Goal: Transaction & Acquisition: Purchase product/service

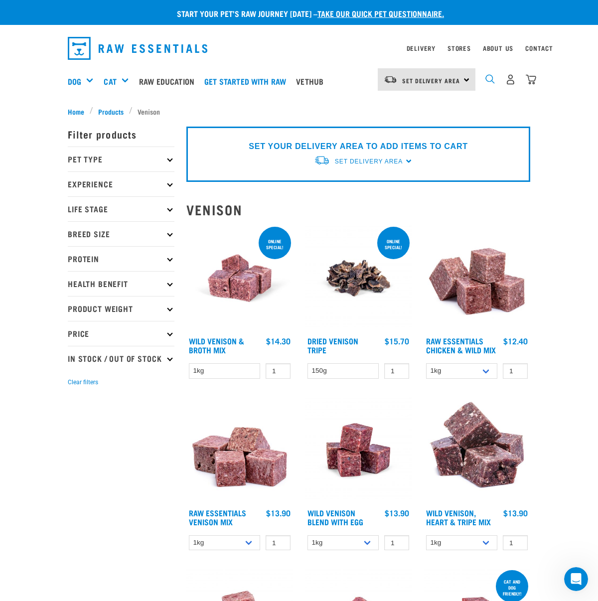
click at [488, 79] on img "dropdown navigation" at bounding box center [489, 78] width 9 height 9
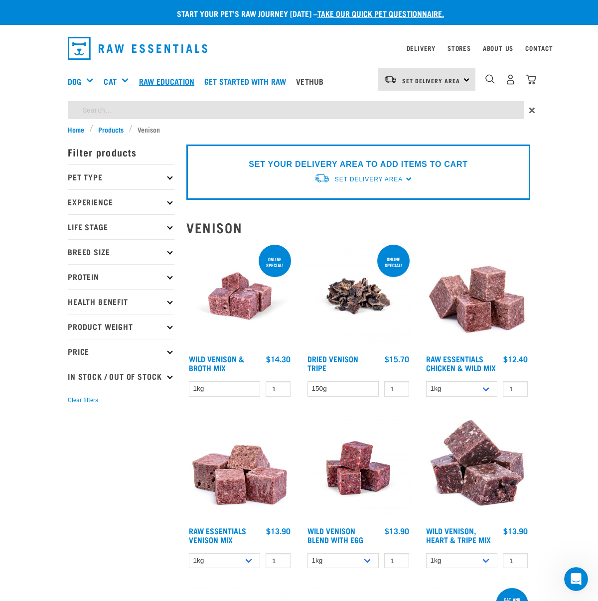
click at [151, 100] on link "Raw Education" at bounding box center [169, 81] width 65 height 40
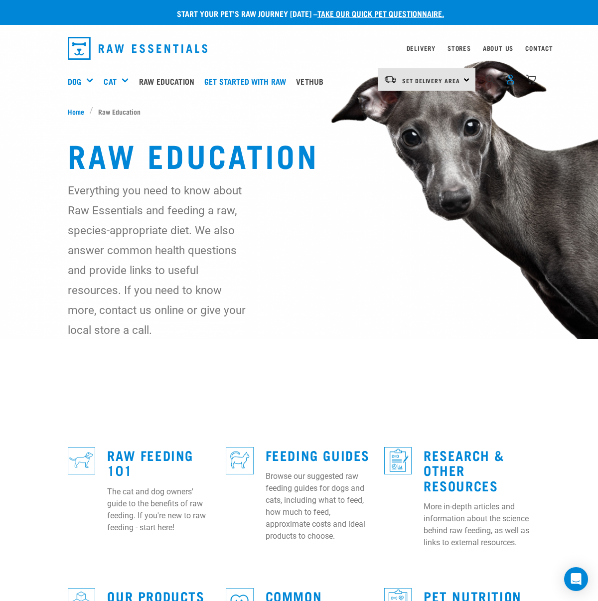
click at [510, 79] on img "dropdown navigation" at bounding box center [510, 79] width 10 height 10
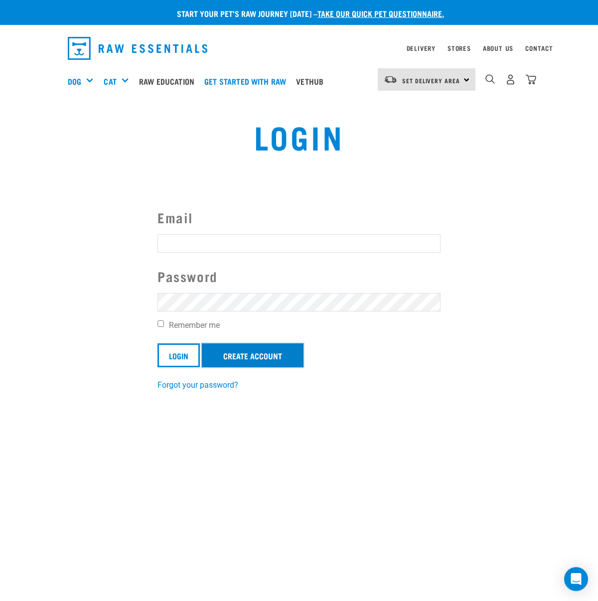
click at [237, 359] on link "Create Account" at bounding box center [253, 355] width 102 height 24
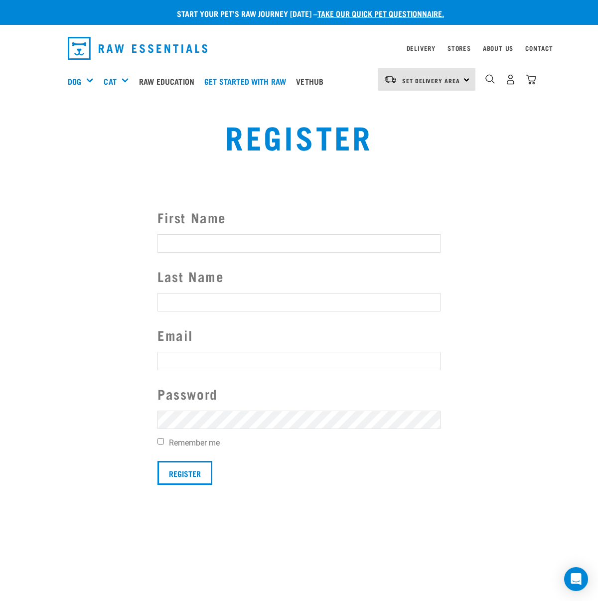
click at [218, 249] on input "First Name" at bounding box center [298, 243] width 283 height 18
type input "Piera"
type input "Groba"
type input "piera.groba@hotmail.com"
click at [157, 461] on input "Register" at bounding box center [184, 473] width 55 height 24
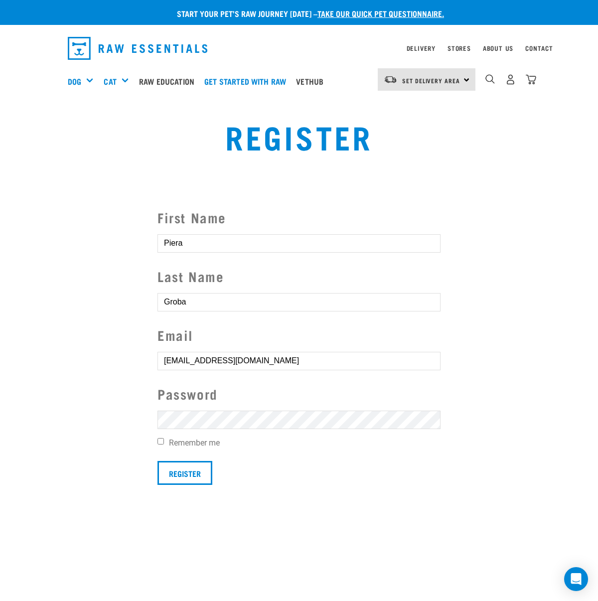
click at [162, 444] on input "Remember me" at bounding box center [160, 441] width 6 height 6
checkbox input "true"
click at [188, 473] on input "Register" at bounding box center [184, 473] width 55 height 24
click at [19, 288] on button "delete" at bounding box center [14, 283] width 10 height 10
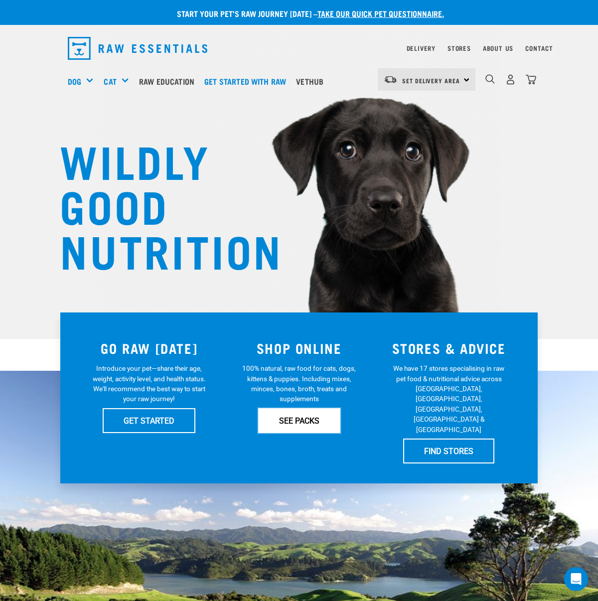
click at [311, 424] on link "SEE PACKS" at bounding box center [299, 420] width 82 height 25
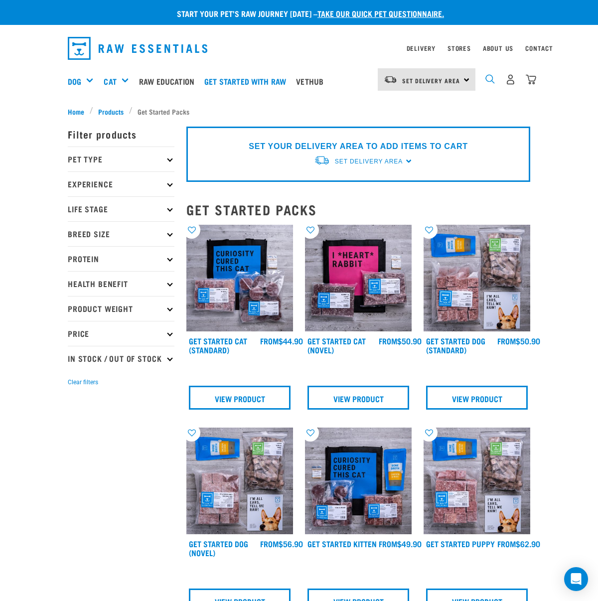
click at [490, 78] on img "dropdown navigation" at bounding box center [489, 78] width 9 height 9
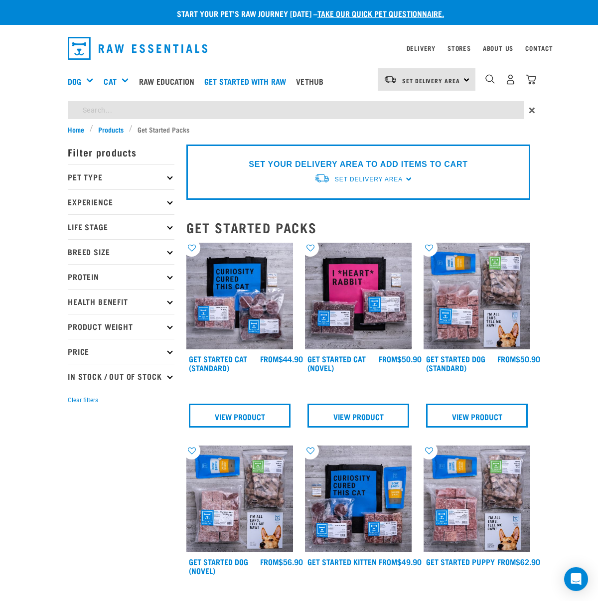
click at [189, 107] on div "Start your pet’s raw journey today – take our quick pet questionnaire. Delivery…" at bounding box center [299, 443] width 598 height 887
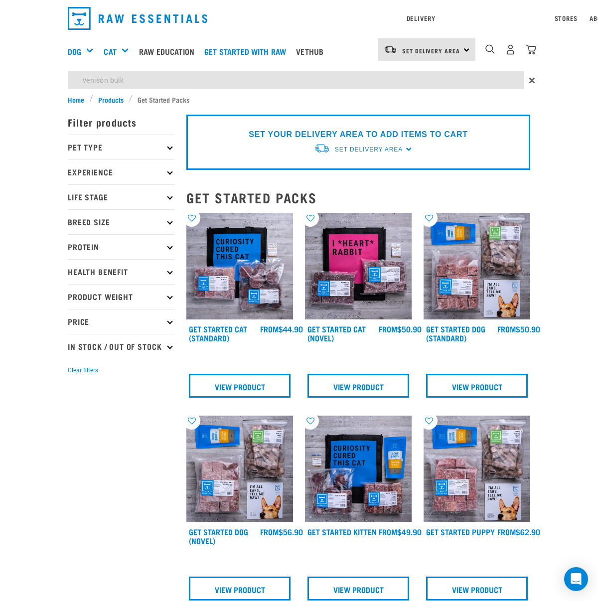
type input "venison bulk"
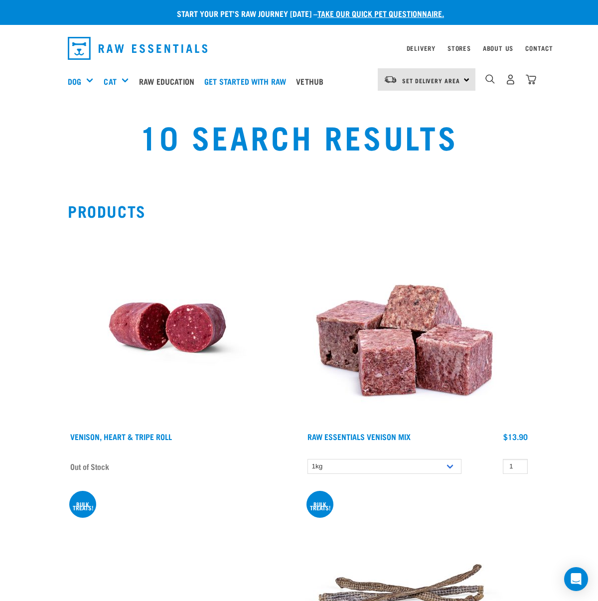
click at [485, 78] on div "dropdown navigation" at bounding box center [490, 79] width 10 height 10
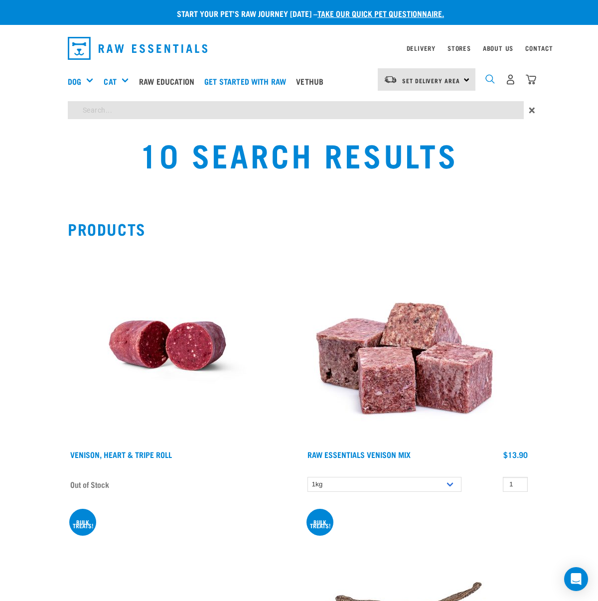
click at [487, 78] on img "dropdown navigation" at bounding box center [489, 78] width 9 height 9
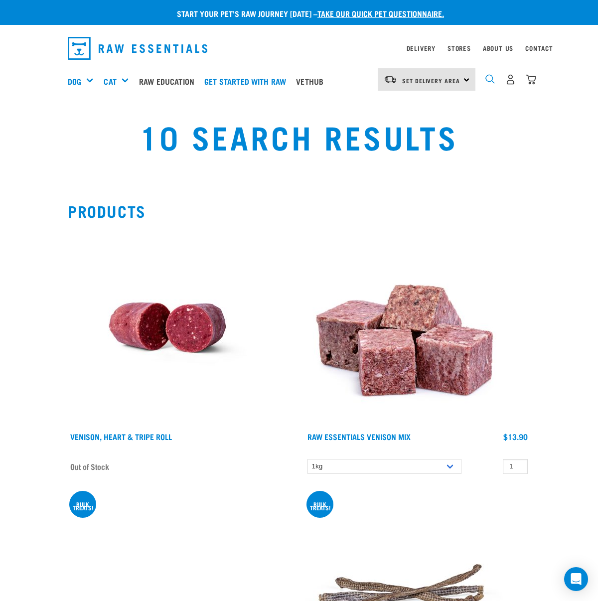
click at [490, 79] on img "dropdown navigation" at bounding box center [489, 78] width 9 height 9
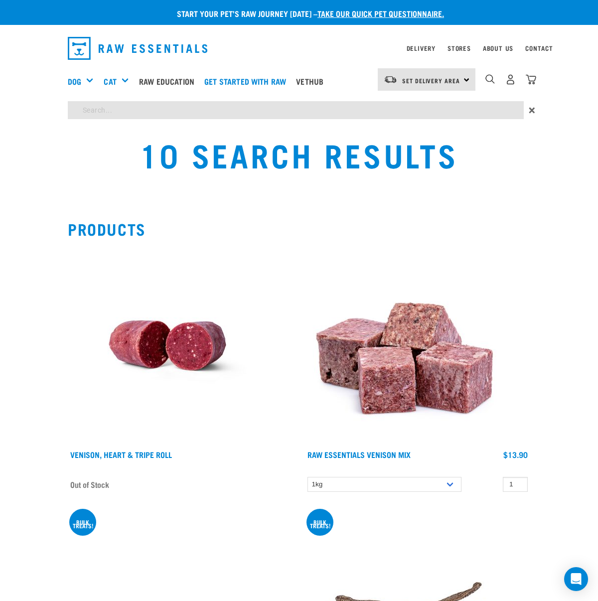
click at [238, 106] on div "Start your pet’s raw journey today – take our quick pet questionnaire. Delivery…" at bounding box center [299, 601] width 598 height 1203
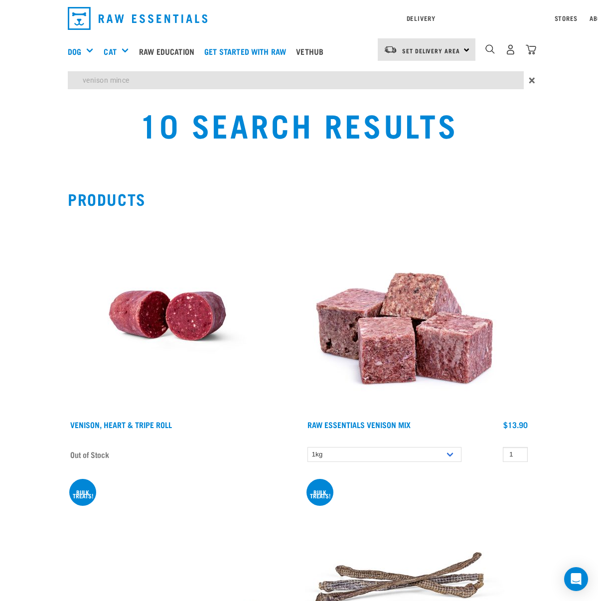
type input "venison mince"
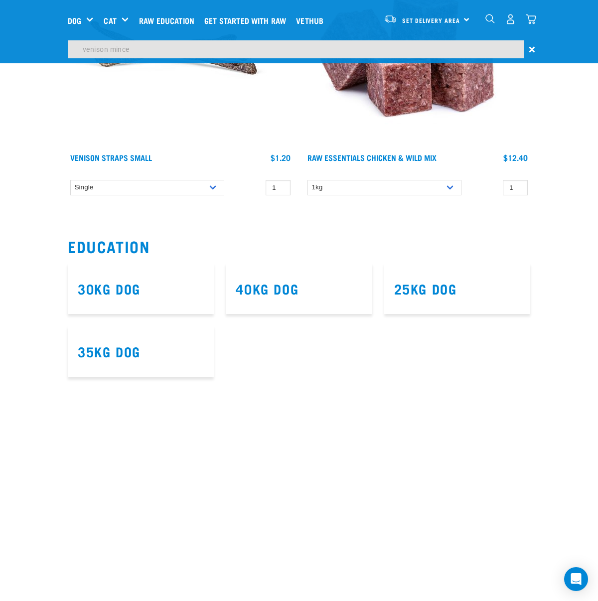
scroll to position [703, 0]
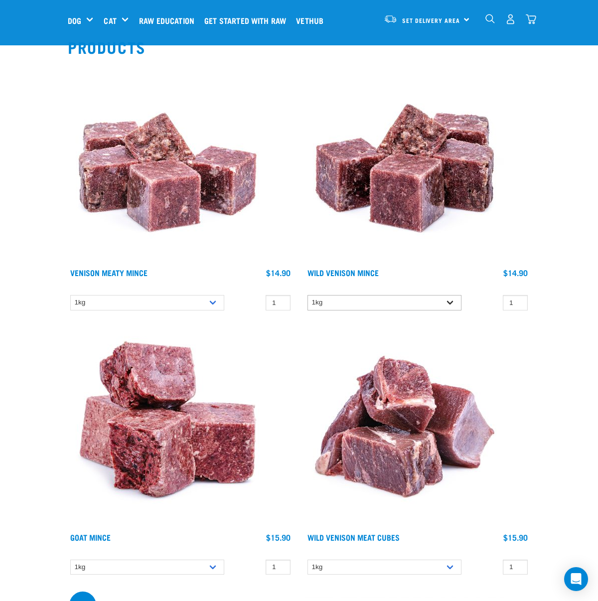
scroll to position [88, 0]
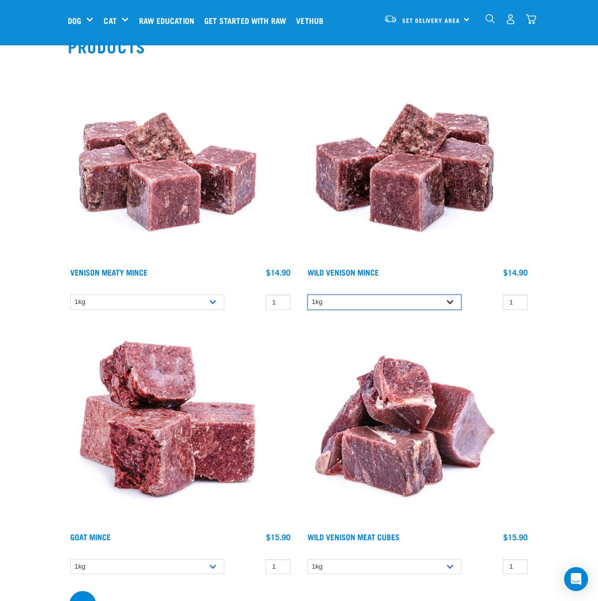
click at [450, 305] on select "1kg 3kg" at bounding box center [385, 302] width 154 height 15
click at [459, 301] on select "1kg 3kg" at bounding box center [385, 302] width 154 height 15
select select "927"
click at [518, 301] on input "2" at bounding box center [515, 302] width 25 height 15
click at [518, 301] on input "3" at bounding box center [515, 302] width 25 height 15
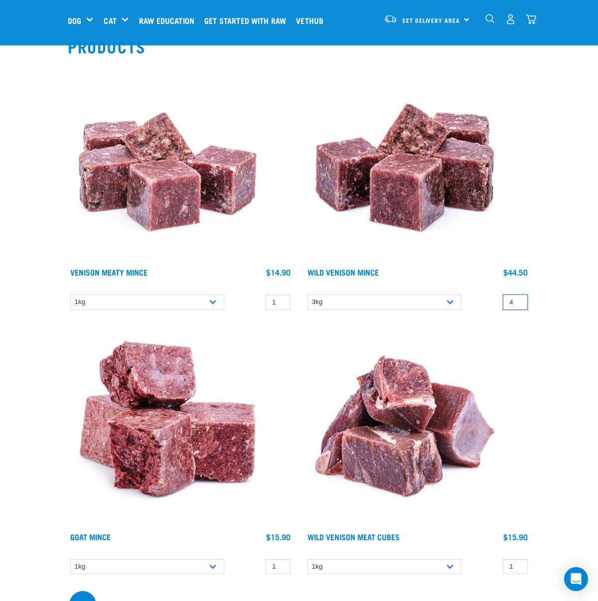
click at [518, 301] on input "4" at bounding box center [515, 302] width 25 height 15
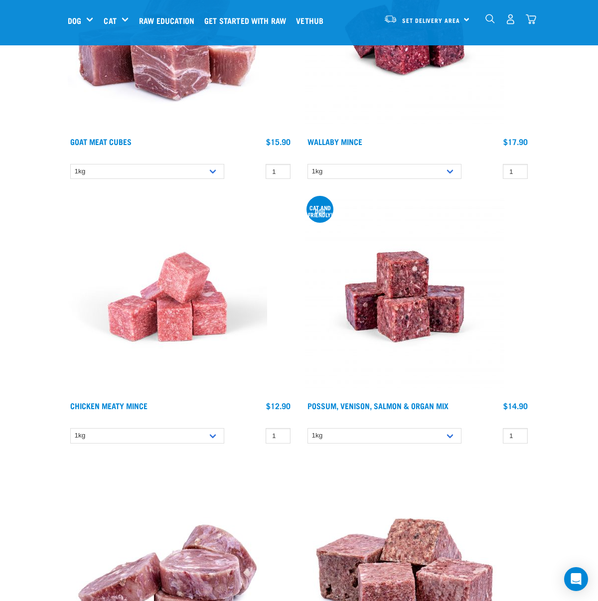
scroll to position [0, 0]
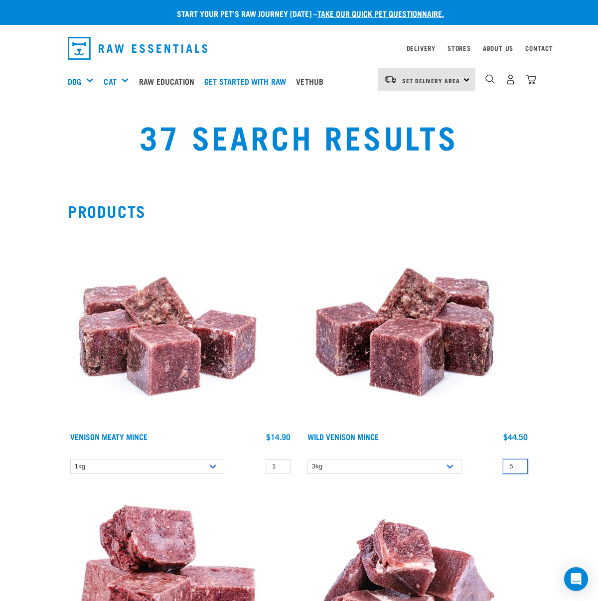
type input "5"
click at [519, 464] on input "5" at bounding box center [515, 466] width 25 height 15
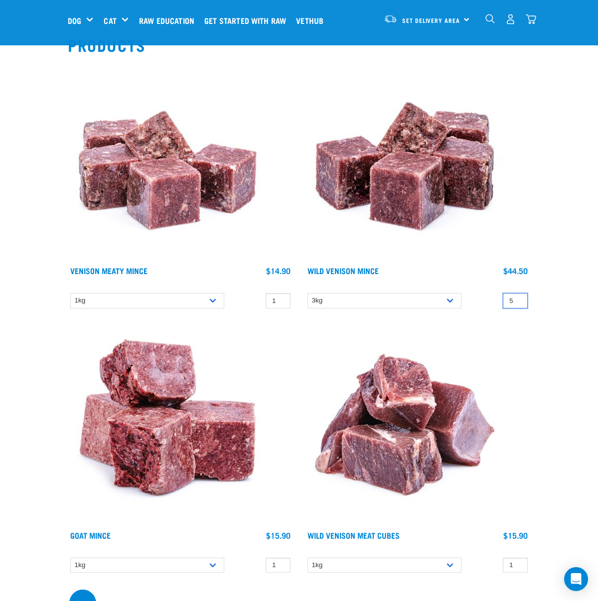
scroll to position [87, 0]
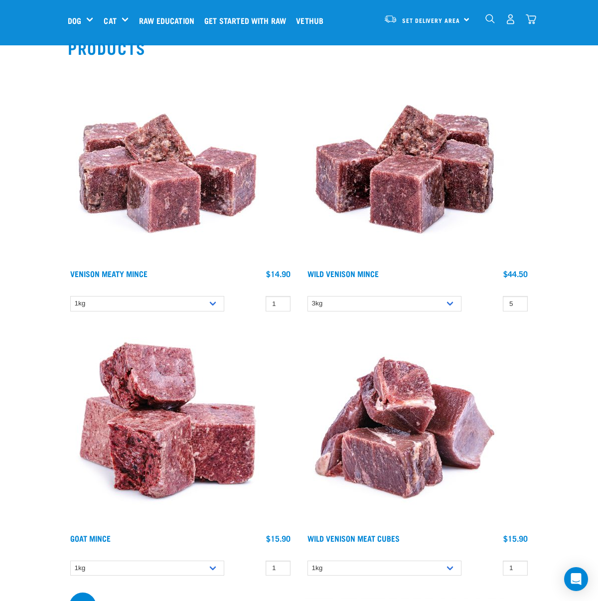
click at [397, 185] on img at bounding box center [404, 164] width 199 height 199
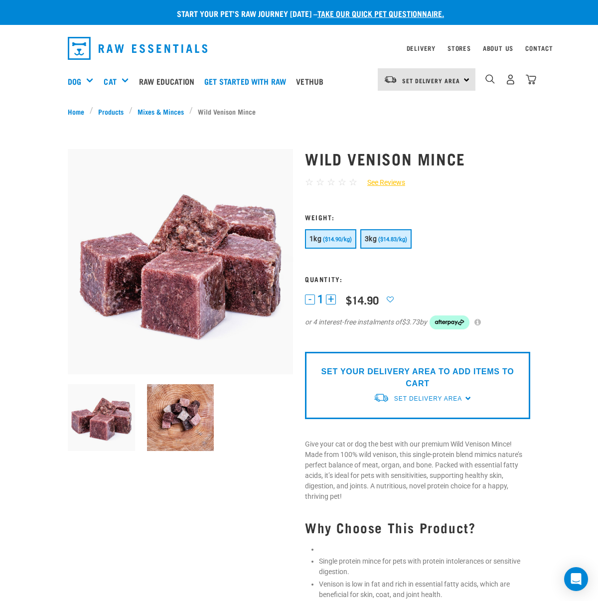
click at [383, 240] on span "($14.83/kg)" at bounding box center [392, 239] width 29 height 6
click at [330, 299] on button "+" at bounding box center [331, 300] width 10 height 10
click at [331, 300] on button "+" at bounding box center [331, 300] width 10 height 10
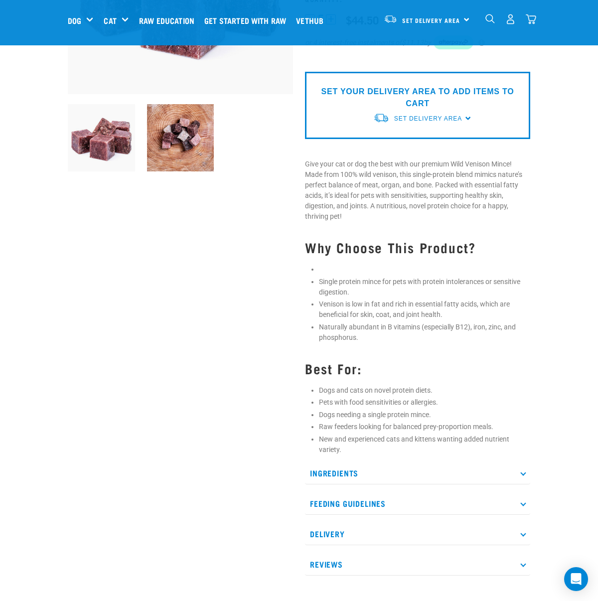
scroll to position [190, 0]
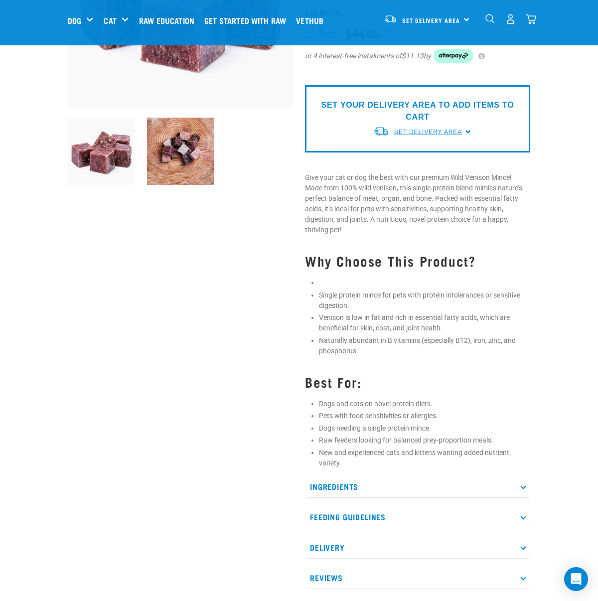
click at [427, 134] on span "Set Delivery Area" at bounding box center [428, 132] width 68 height 7
click at [411, 158] on link "[GEOGRAPHIC_DATA]" at bounding box center [422, 155] width 99 height 16
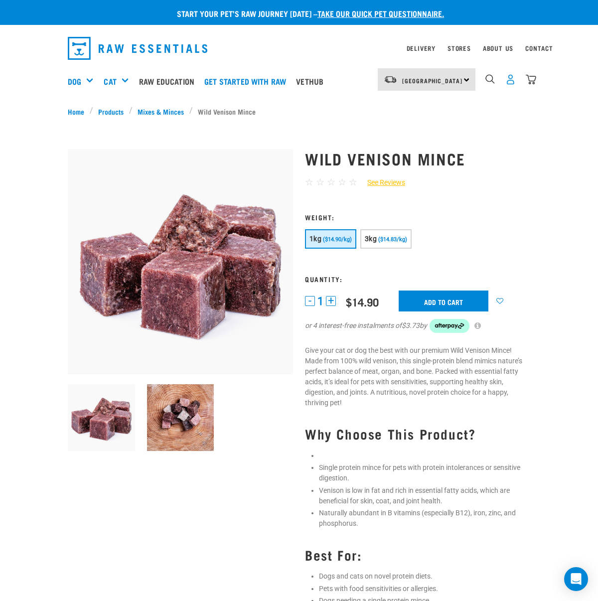
click at [510, 79] on img "dropdown navigation" at bounding box center [510, 79] width 10 height 10
click at [501, 302] on icon at bounding box center [499, 301] width 17 height 7
click at [456, 300] on input "Add to cart" at bounding box center [444, 301] width 90 height 21
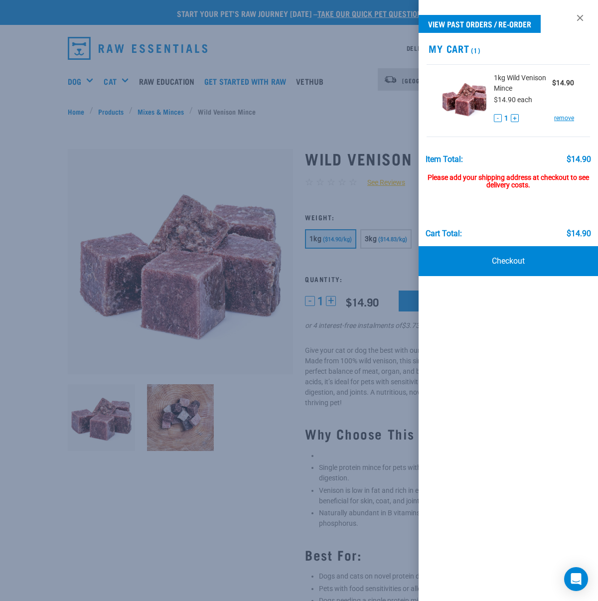
click at [376, 54] on div at bounding box center [299, 300] width 598 height 601
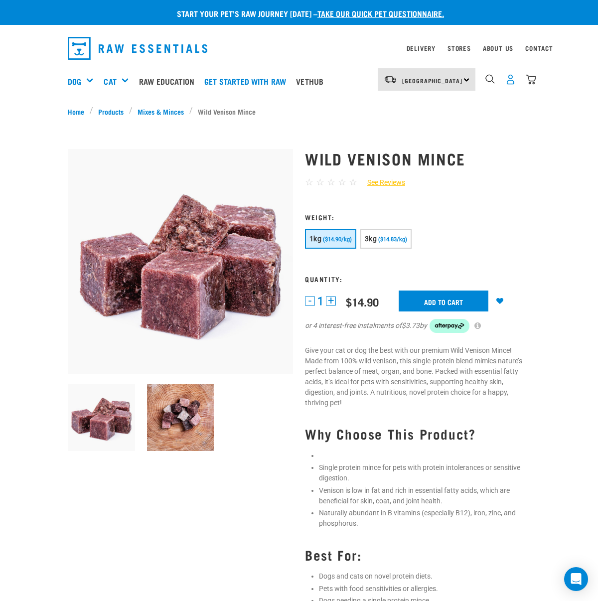
click at [513, 81] on img "dropdown navigation" at bounding box center [510, 79] width 10 height 10
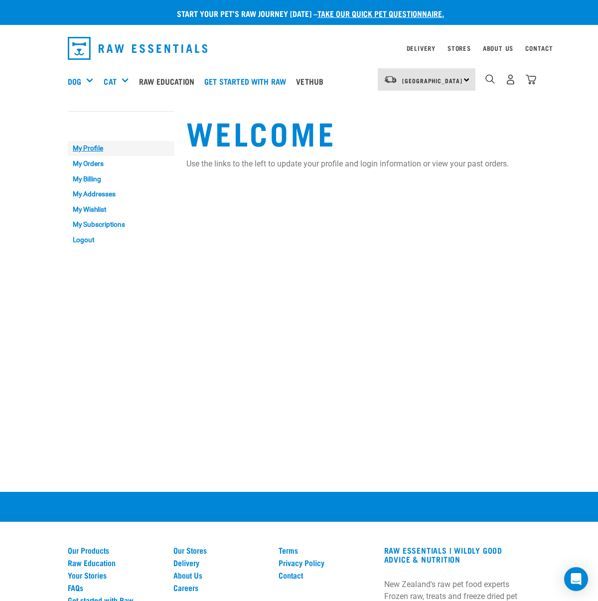
click at [104, 152] on link "My Profile" at bounding box center [121, 148] width 107 height 15
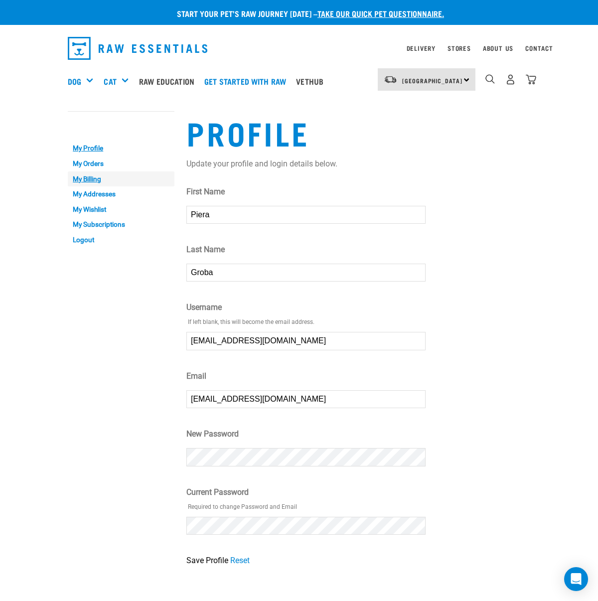
click at [88, 182] on link "My Billing" at bounding box center [121, 178] width 107 height 15
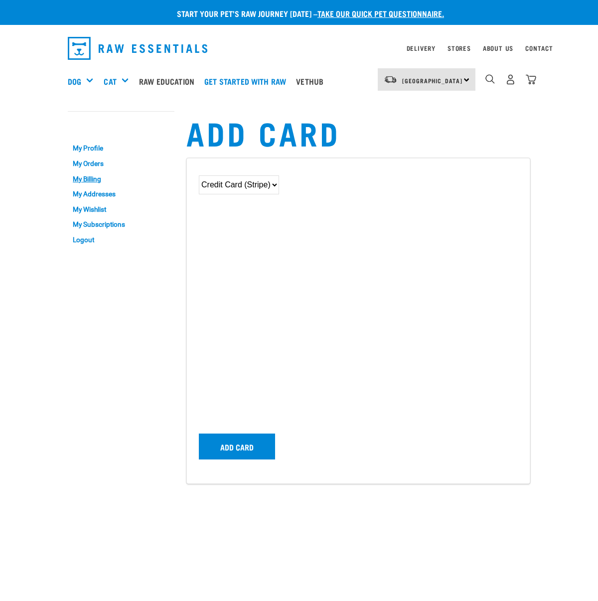
click at [98, 194] on link "My Addresses" at bounding box center [121, 193] width 107 height 15
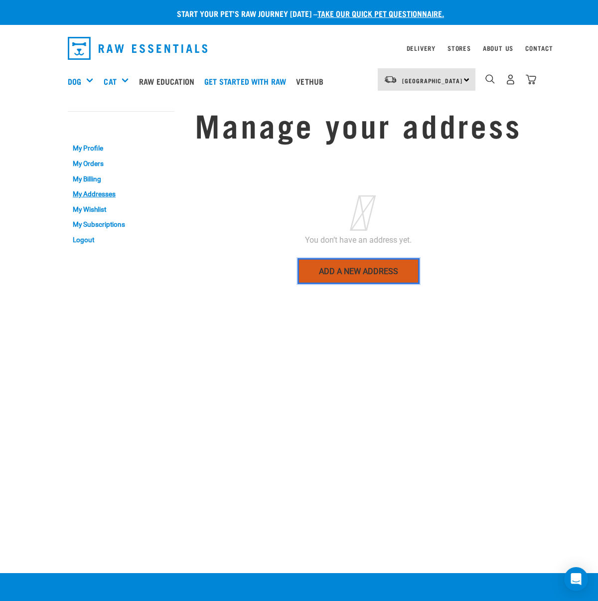
click at [359, 279] on link "Add a new address" at bounding box center [359, 271] width 122 height 26
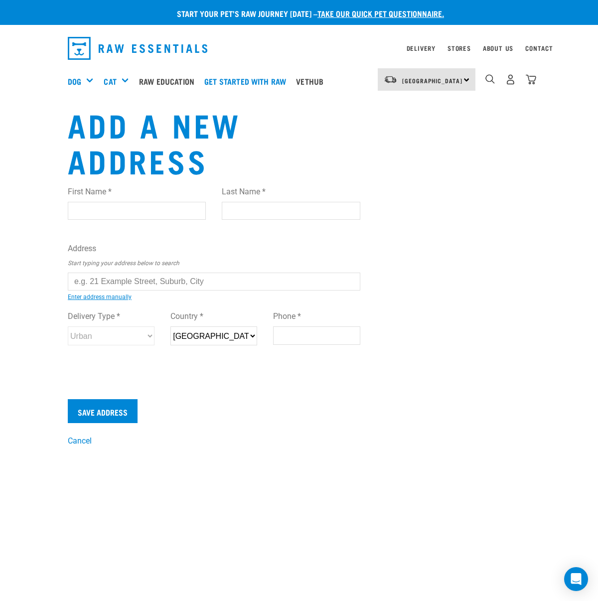
click at [139, 206] on input "First Name *" at bounding box center [137, 211] width 138 height 18
type input "Piera"
type input "g"
click at [207, 279] on input "100 gloria" at bounding box center [214, 282] width 293 height 18
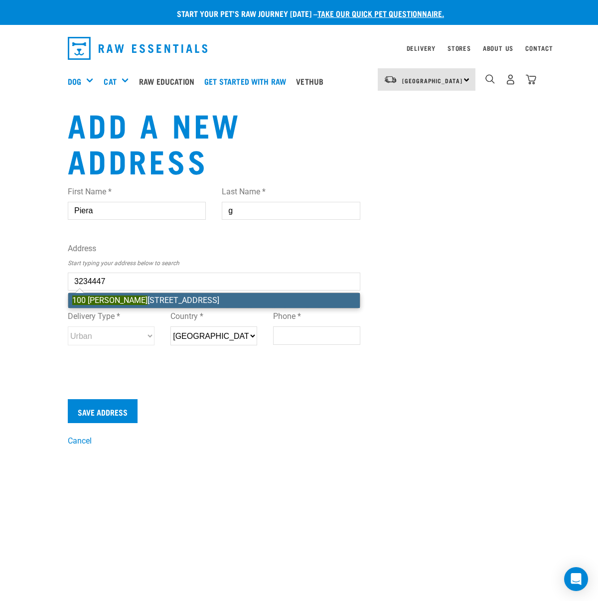
click at [182, 299] on div "First Name * Piera Last Name * g Address Start typing your address below to sea…" at bounding box center [214, 275] width 293 height 195
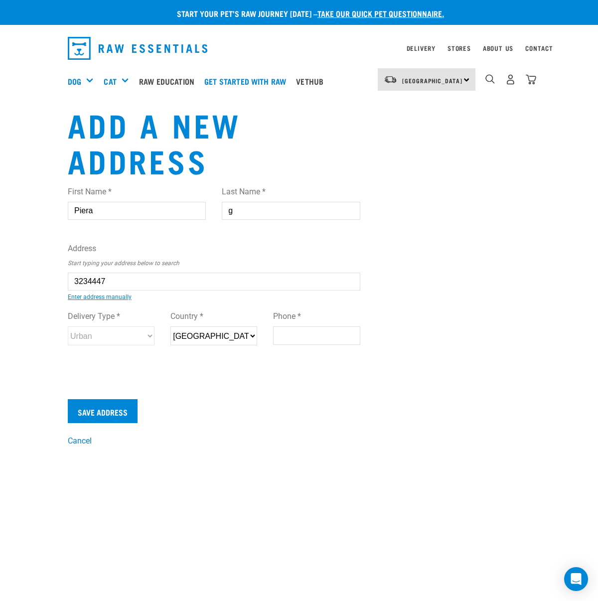
type input "100 Gloria Avenue, Te Atatu Peninsula, Auckland 0610"
type input "100 Gloria Avenue"
type input "Te Atatu Peninsula"
type input "Auckland"
select select "AUK"
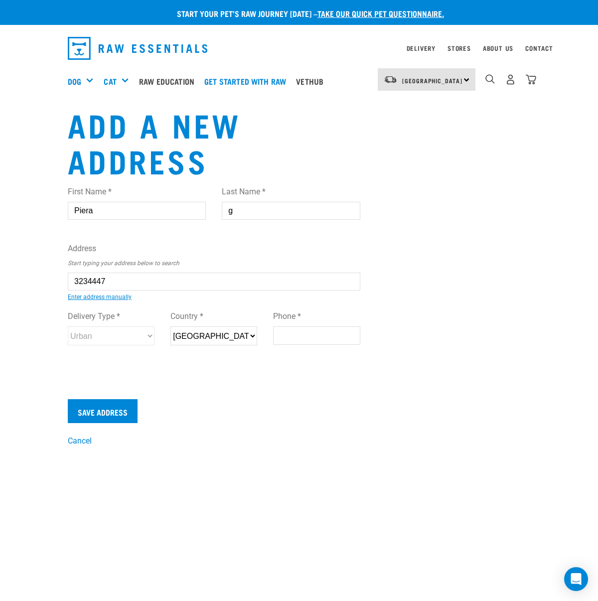
type input "0610"
select select "Urban"
type input "100 Gloria Avenue, Te Atatu Peninsula, Auckland 0610"
click at [288, 335] on input "Phone *" at bounding box center [316, 335] width 87 height 18
type input "02041039843"
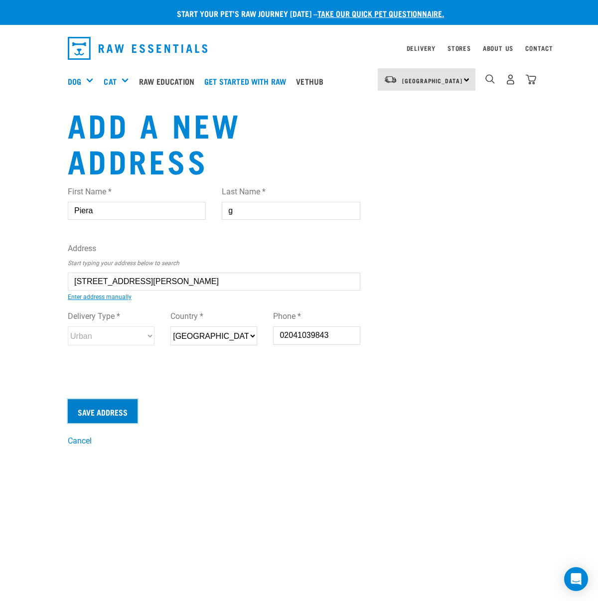
click at [97, 422] on input "Save Address" at bounding box center [103, 411] width 70 height 24
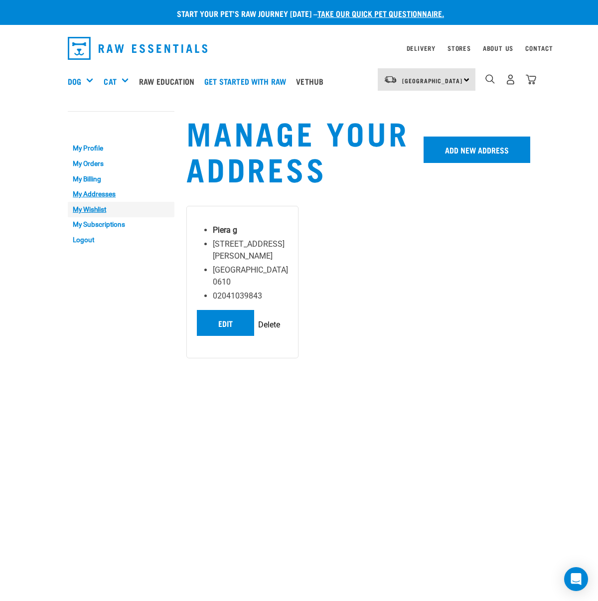
click at [92, 209] on link "My Wishlist" at bounding box center [121, 209] width 107 height 15
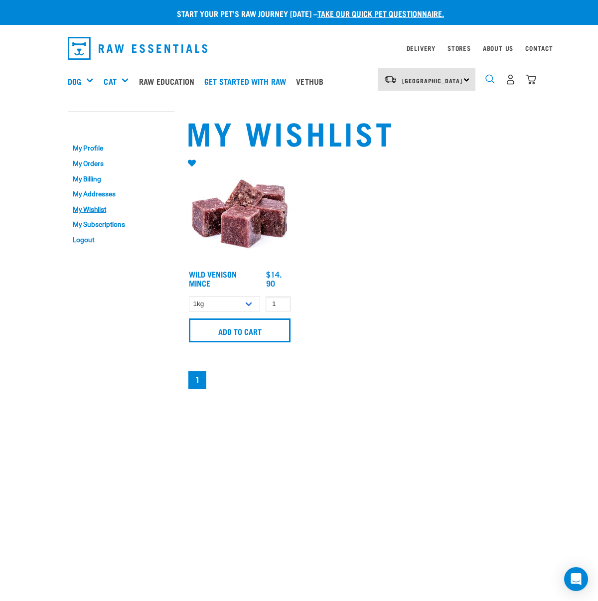
click at [491, 77] on img "dropdown navigation" at bounding box center [489, 78] width 9 height 9
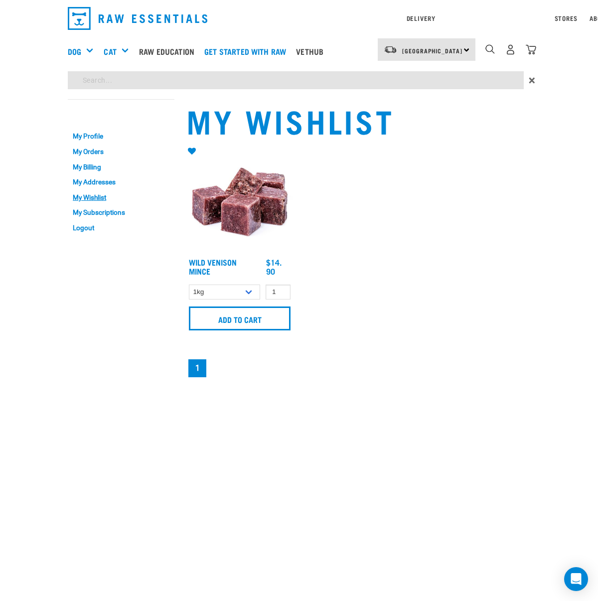
click at [127, 110] on div "Start your pet’s raw journey [DATE] – take our quick pet questionnaire. Deliver…" at bounding box center [299, 189] width 598 height 379
type input "rabbit mince"
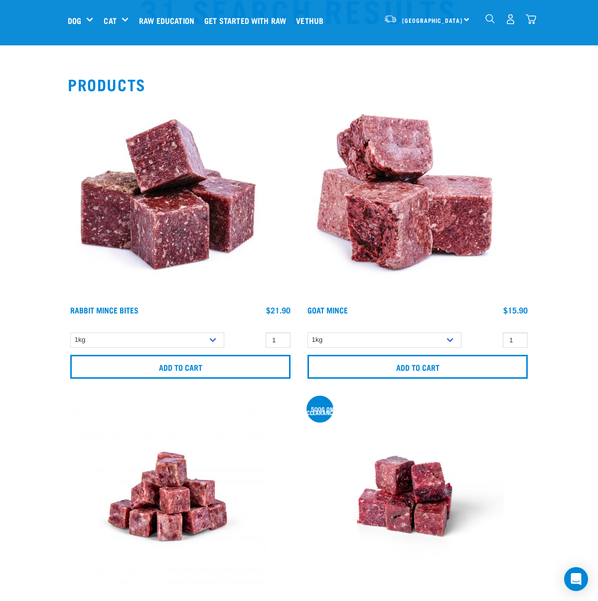
scroll to position [49, 0]
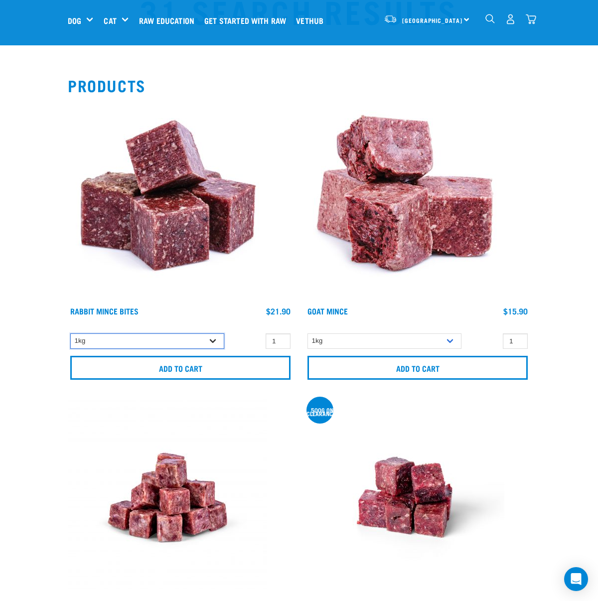
click at [214, 341] on select "1kg" at bounding box center [147, 340] width 154 height 15
click at [280, 340] on input "2" at bounding box center [278, 340] width 25 height 15
click at [281, 339] on input "3" at bounding box center [278, 340] width 25 height 15
type input "4"
click at [281, 339] on input "4" at bounding box center [278, 340] width 25 height 15
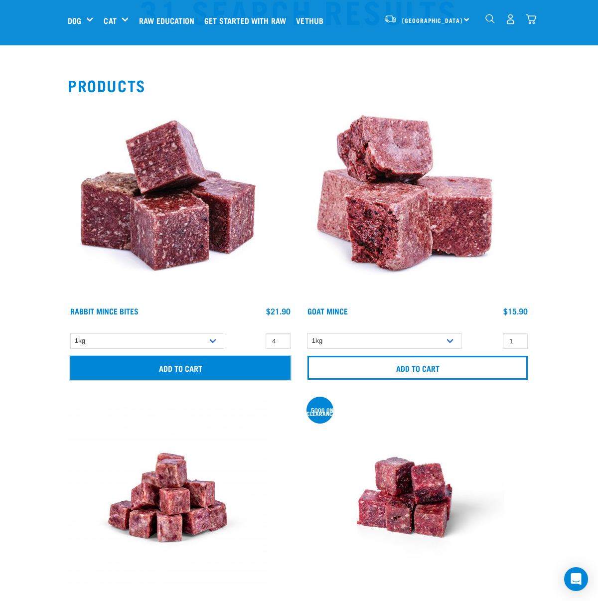
click at [232, 360] on input "Add to cart" at bounding box center [180, 368] width 220 height 24
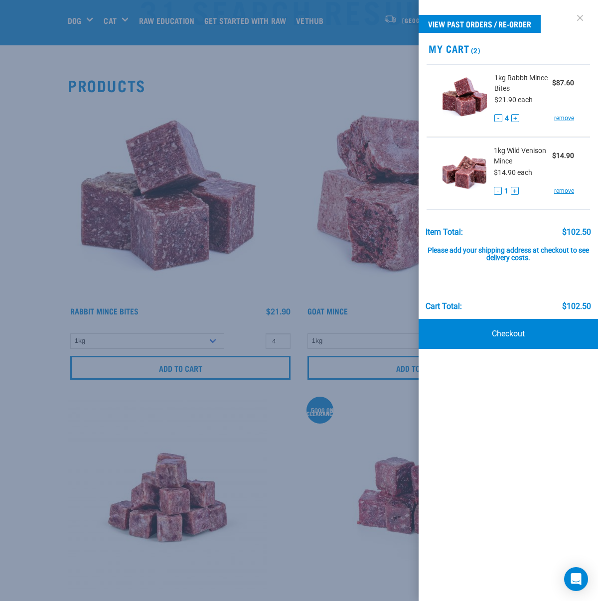
click at [581, 15] on link at bounding box center [580, 18] width 16 height 16
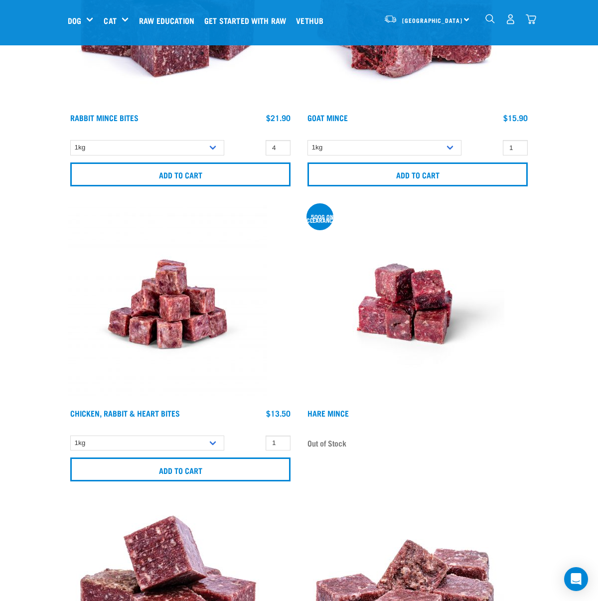
scroll to position [0, 0]
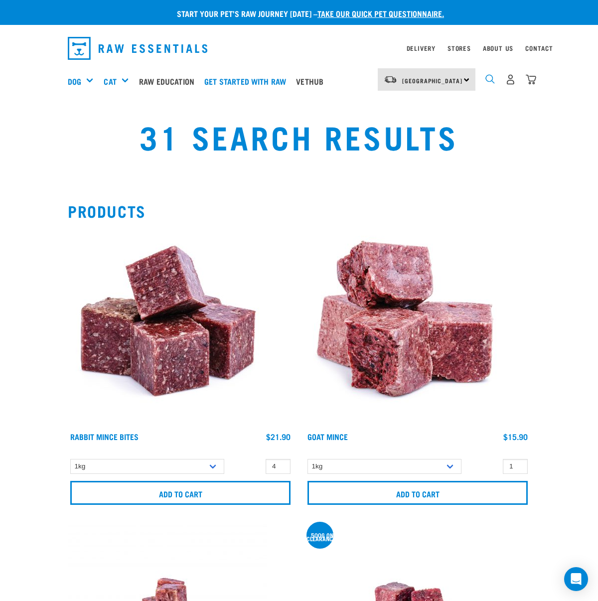
click at [493, 78] on img "dropdown navigation" at bounding box center [489, 78] width 9 height 9
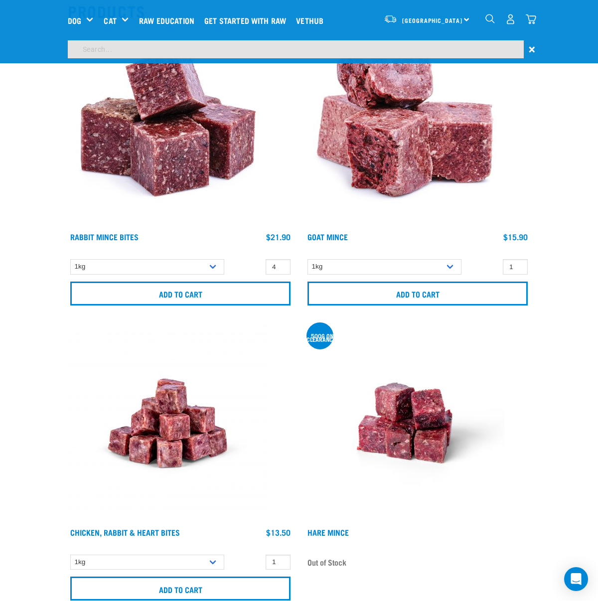
scroll to position [121, 0]
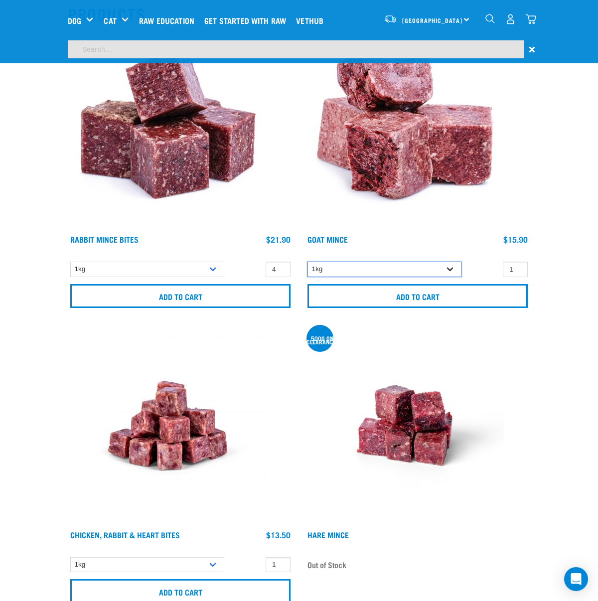
click at [453, 269] on select "1kg 3kg" at bounding box center [385, 269] width 154 height 15
select select "432"
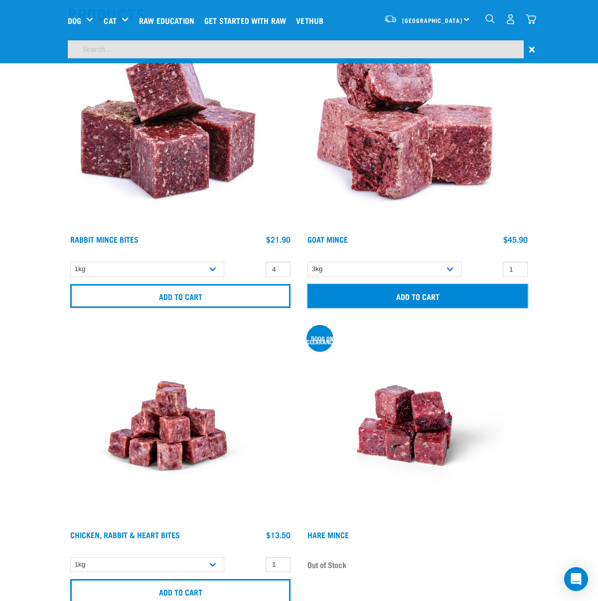
click at [499, 290] on input "Add to cart" at bounding box center [418, 296] width 220 height 24
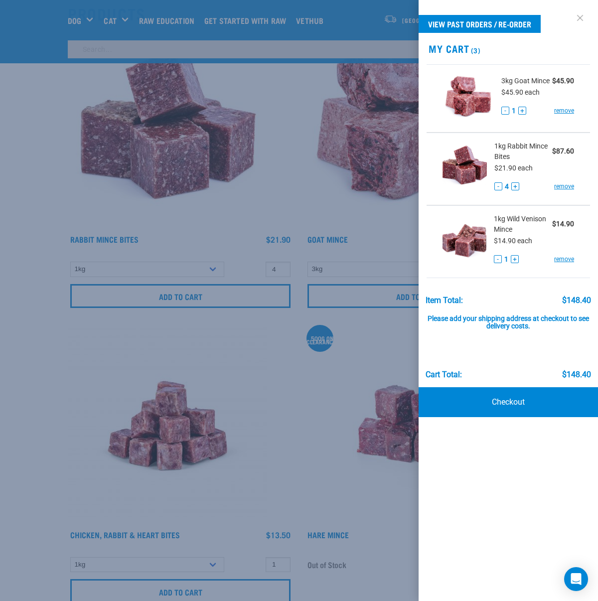
click at [576, 21] on link at bounding box center [580, 18] width 16 height 16
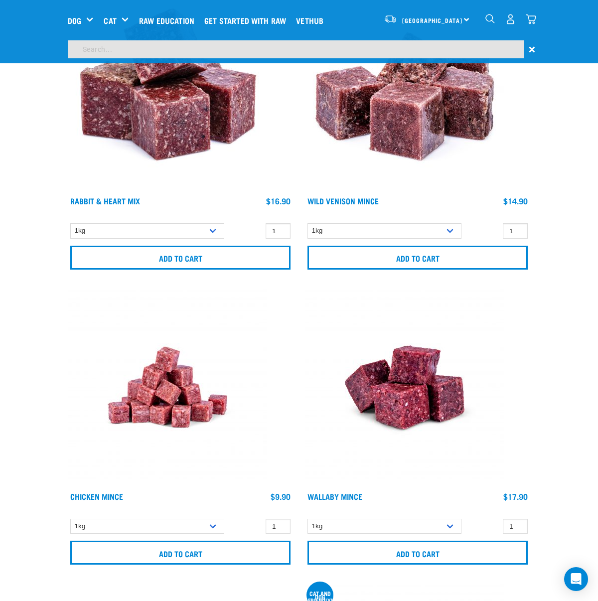
scroll to position [854, 0]
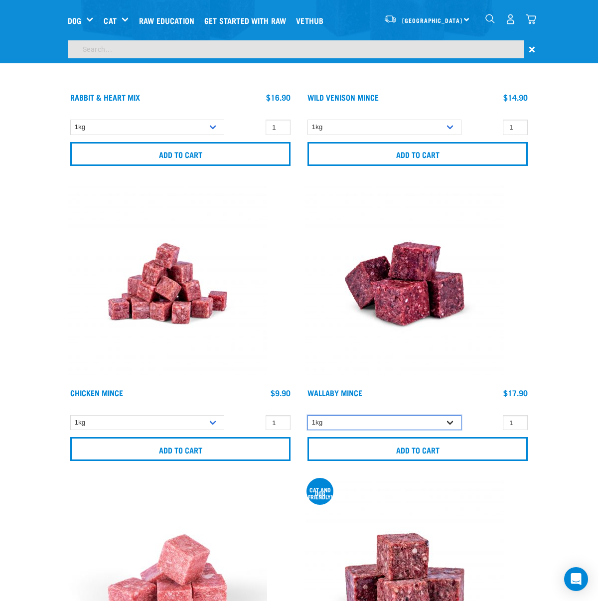
click at [451, 420] on select "1kg" at bounding box center [385, 422] width 154 height 15
click at [522, 423] on input "1" at bounding box center [515, 422] width 25 height 15
click at [520, 419] on input "2" at bounding box center [515, 422] width 25 height 15
click at [520, 419] on input "3" at bounding box center [515, 422] width 25 height 15
click at [520, 419] on input "4" at bounding box center [515, 422] width 25 height 15
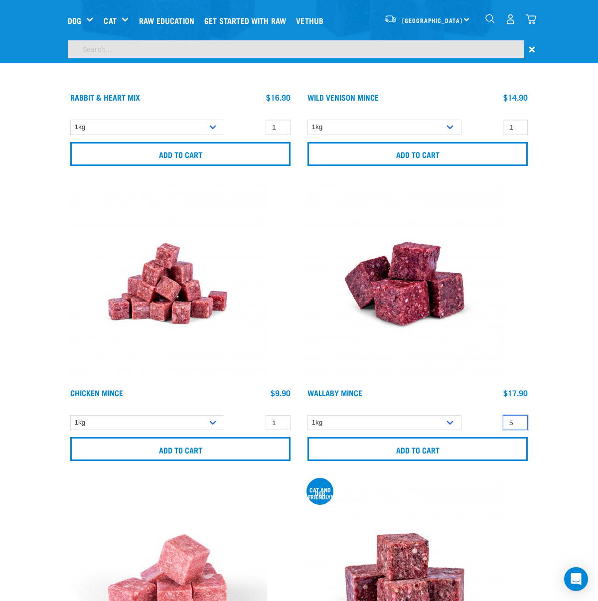
type input "5"
click at [520, 419] on input "5" at bounding box center [515, 422] width 25 height 15
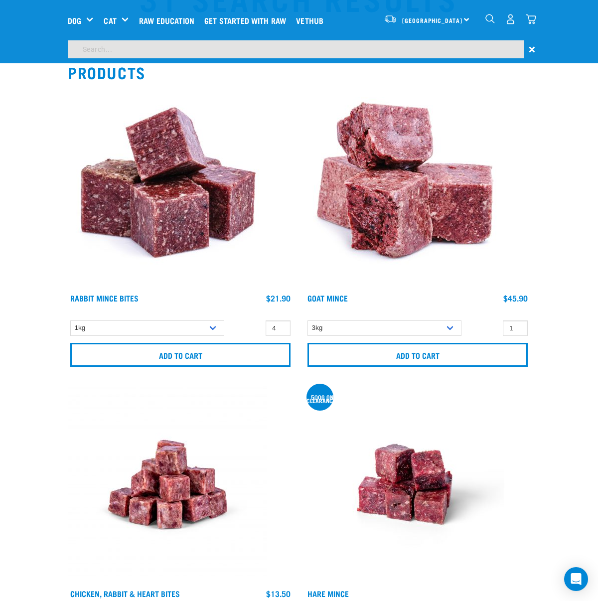
scroll to position [60, 0]
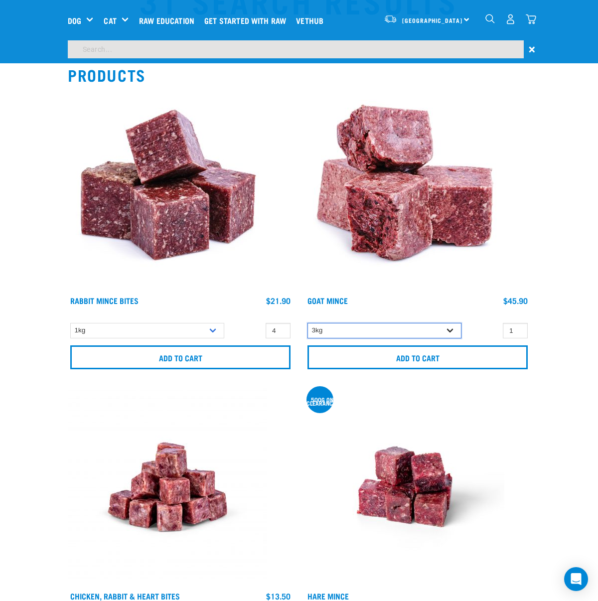
click at [452, 333] on select "1kg 3kg" at bounding box center [385, 330] width 154 height 15
select select "431"
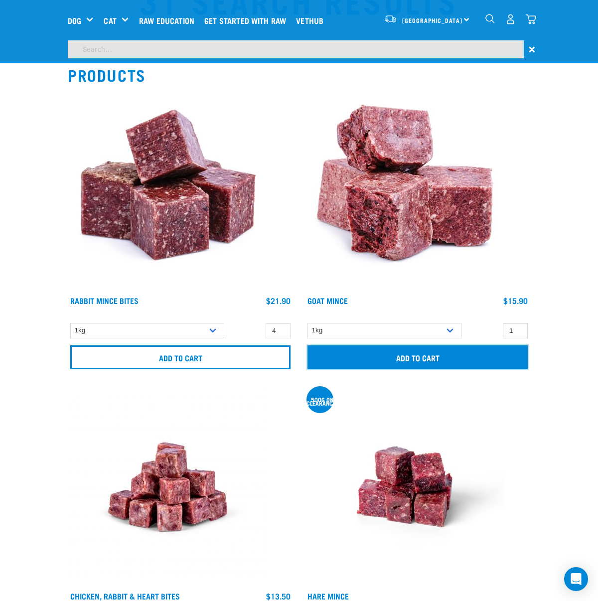
click at [492, 350] on input "Add to cart" at bounding box center [418, 357] width 220 height 24
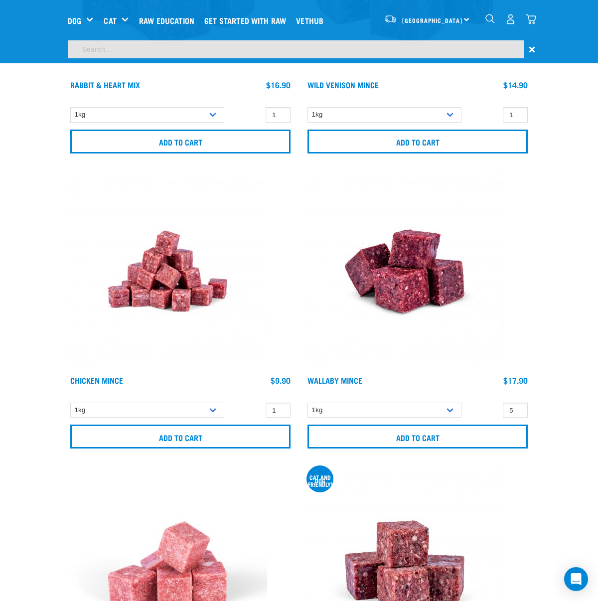
scroll to position [871, 0]
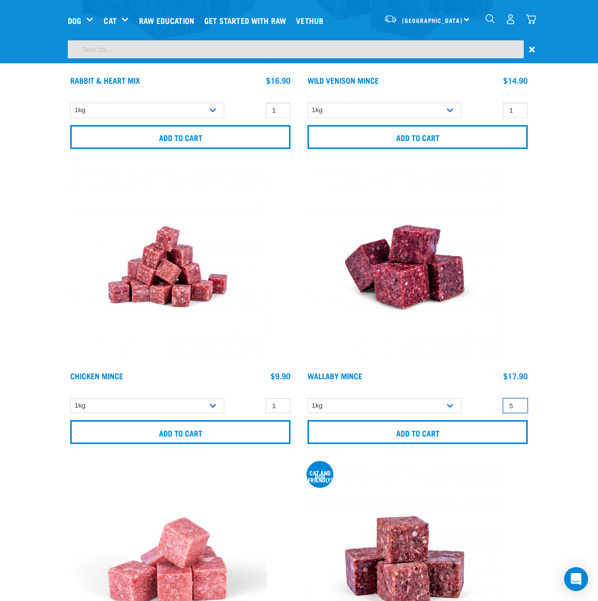
click at [519, 409] on input "5" at bounding box center [515, 405] width 25 height 15
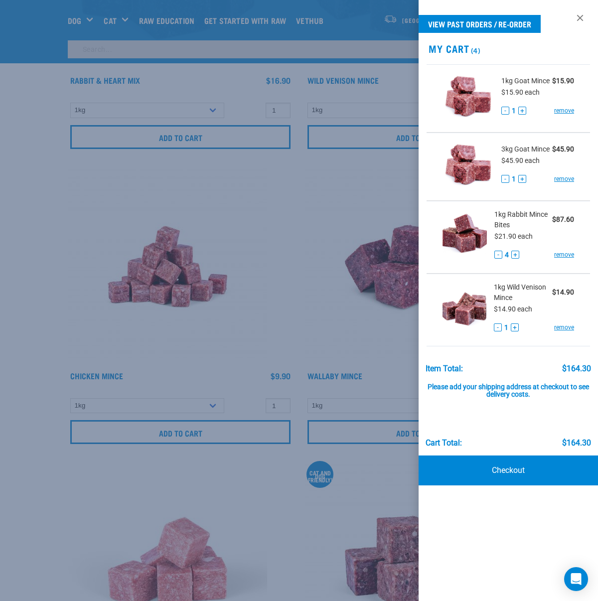
click at [374, 334] on div at bounding box center [299, 300] width 598 height 601
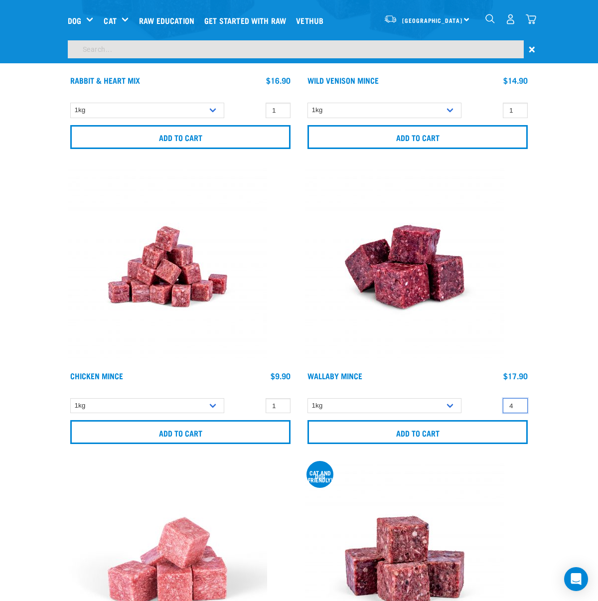
type input "4"
click at [517, 406] on input "4" at bounding box center [515, 405] width 25 height 15
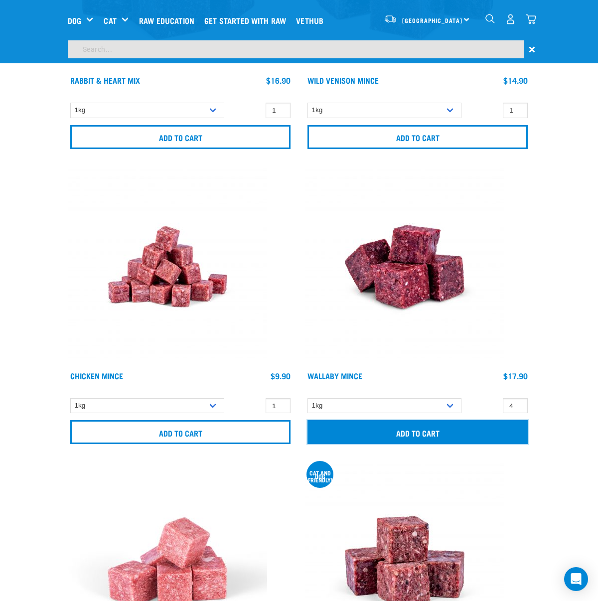
click at [442, 430] on input "Add to cart" at bounding box center [418, 432] width 220 height 24
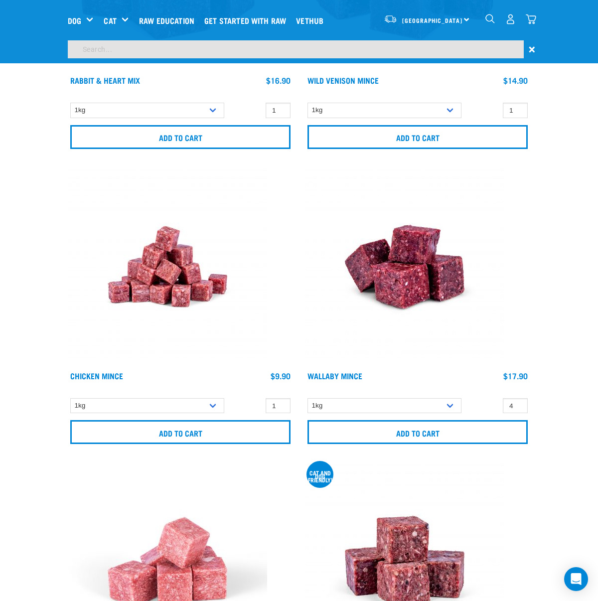
click at [535, 18] on img "dropdown navigation" at bounding box center [531, 19] width 10 height 10
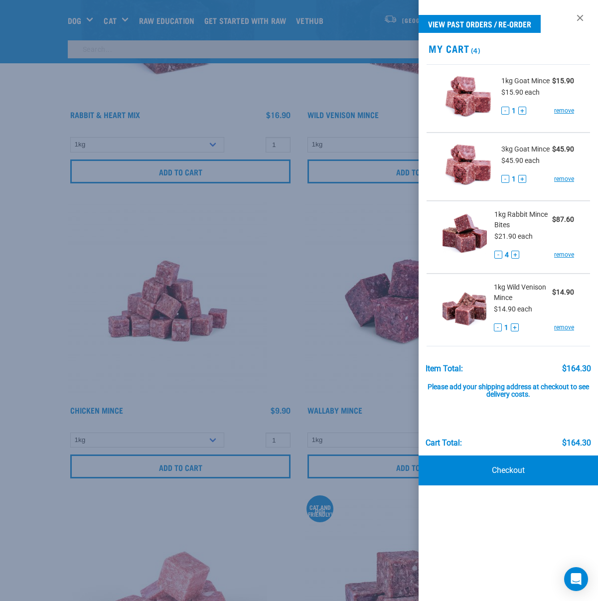
scroll to position [833, 0]
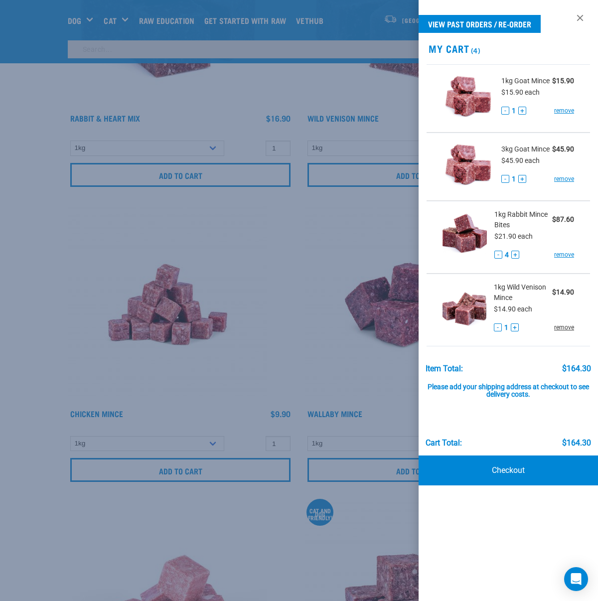
click at [568, 330] on link "remove" at bounding box center [564, 327] width 20 height 9
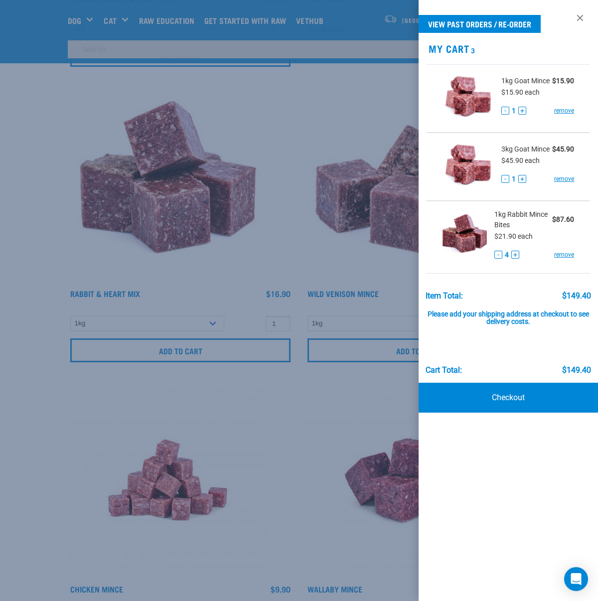
scroll to position [656, 0]
click at [254, 236] on div at bounding box center [299, 300] width 598 height 601
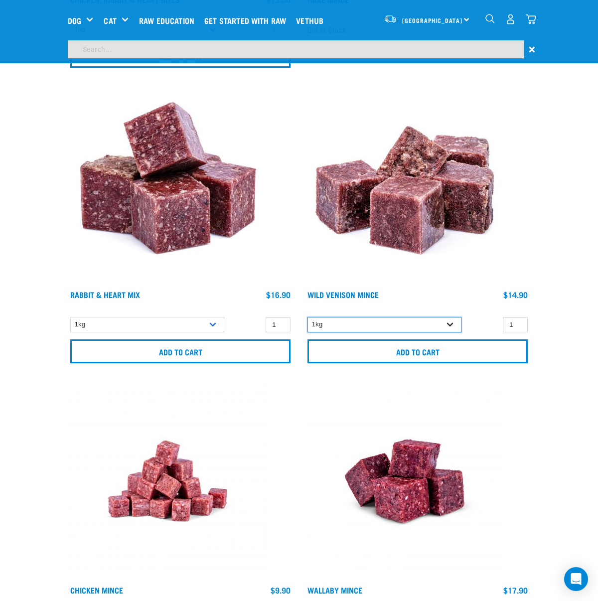
click at [450, 321] on select "1kg 3kg" at bounding box center [385, 324] width 154 height 15
select select "927"
click at [516, 326] on input "0" at bounding box center [515, 324] width 25 height 15
click at [517, 322] on input "1" at bounding box center [515, 324] width 25 height 15
click at [517, 322] on input "2" at bounding box center [515, 324] width 25 height 15
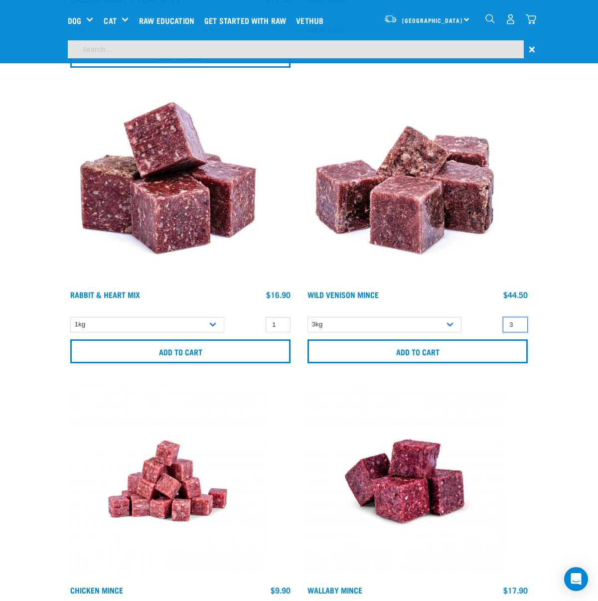
click at [517, 322] on input "3" at bounding box center [515, 324] width 25 height 15
click at [517, 322] on input "4" at bounding box center [515, 324] width 25 height 15
type input "5"
click at [517, 322] on input "5" at bounding box center [515, 324] width 25 height 15
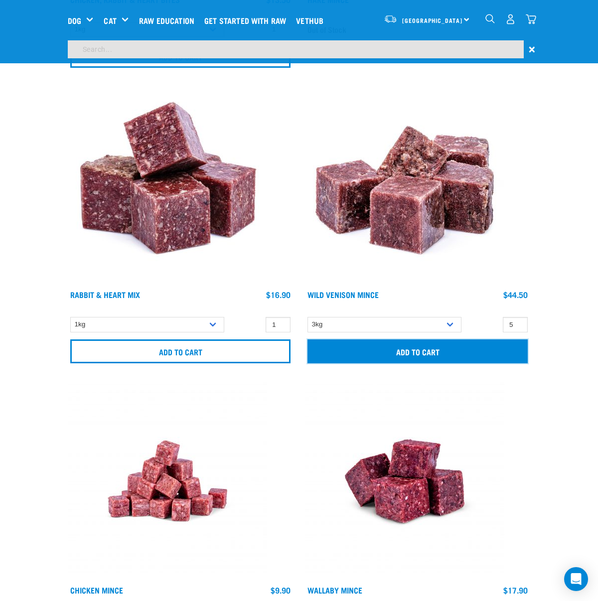
click at [487, 345] on input "Add to cart" at bounding box center [418, 351] width 220 height 24
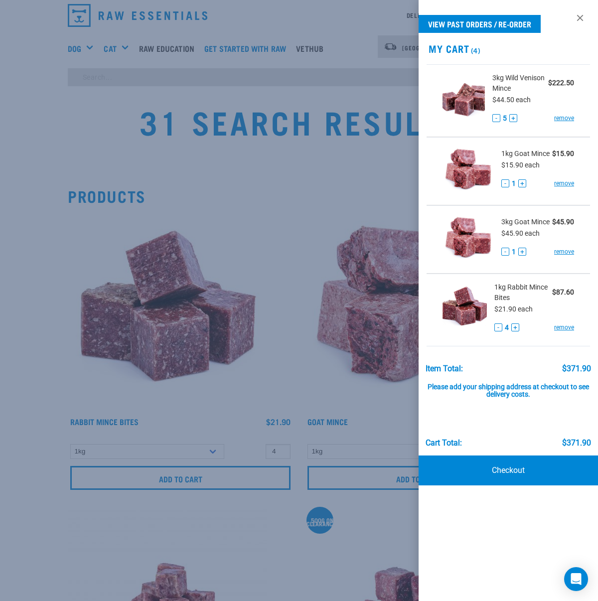
scroll to position [4, 0]
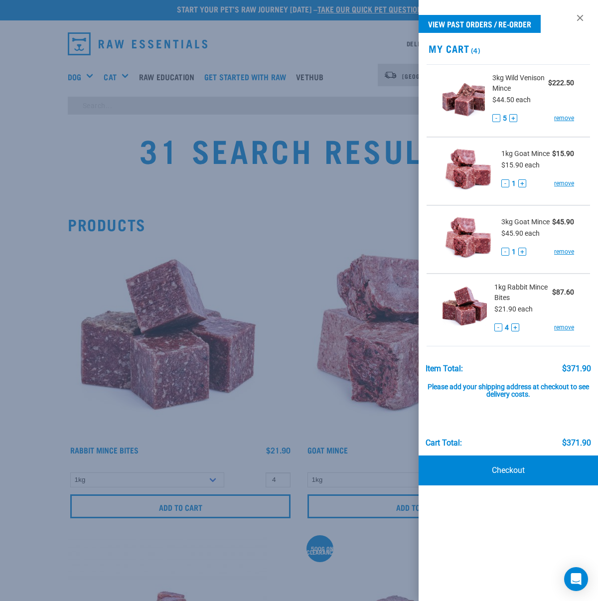
click at [227, 315] on div at bounding box center [299, 300] width 598 height 601
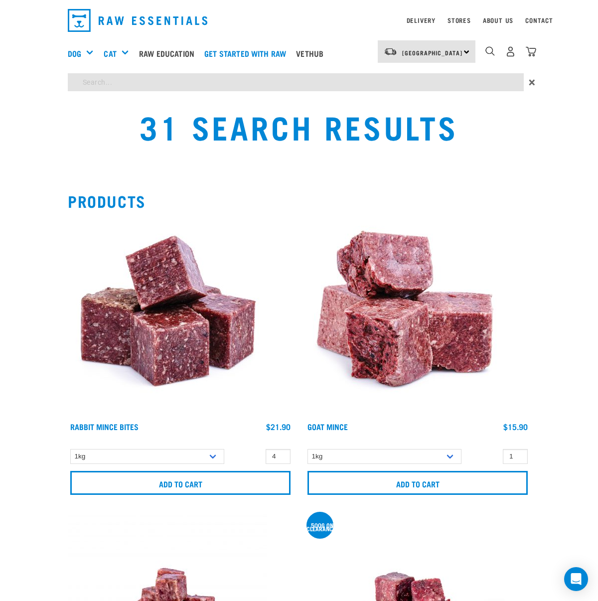
scroll to position [0, 0]
